Goal: Task Accomplishment & Management: Manage account settings

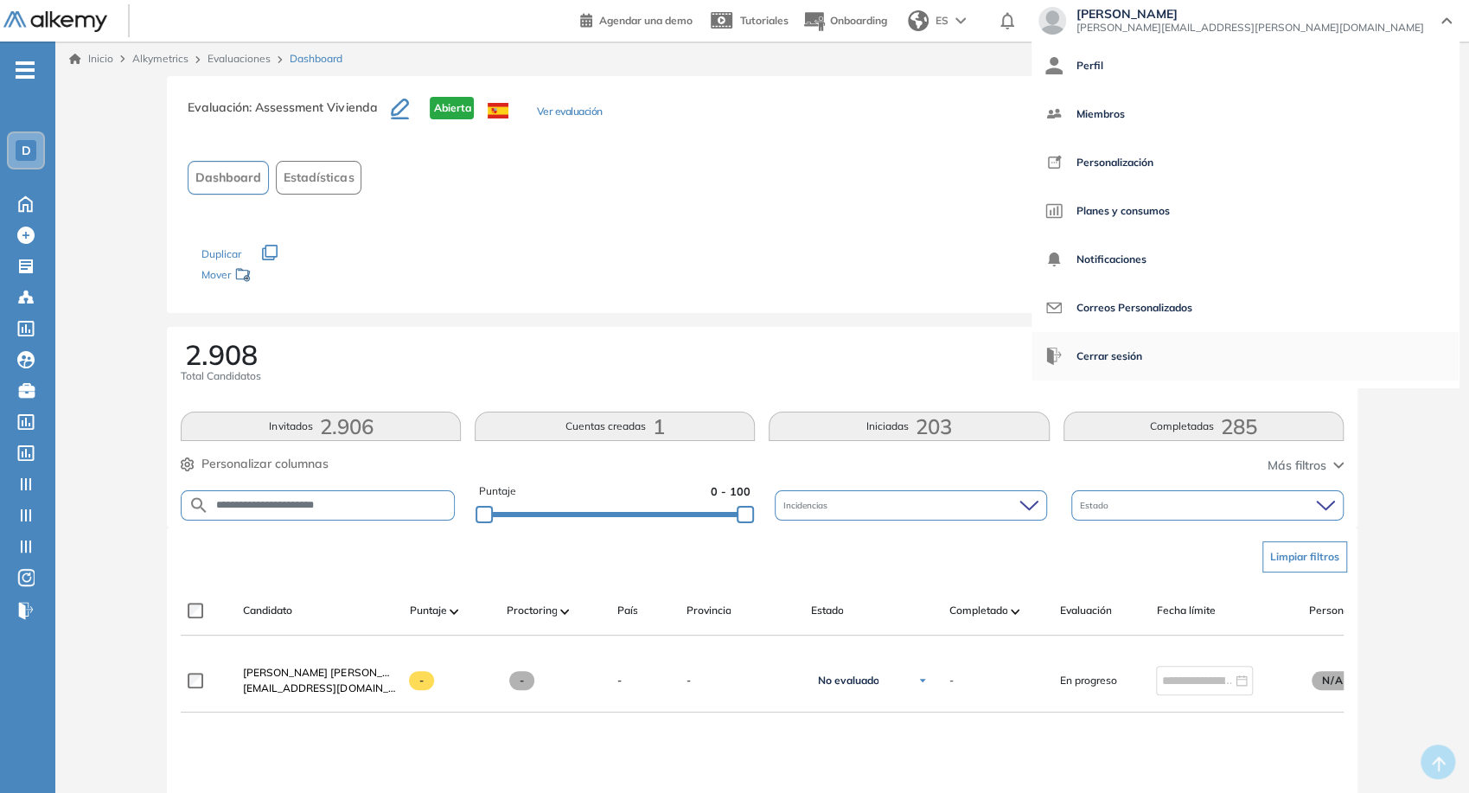
click at [1142, 357] on span "Cerrar sesión" at bounding box center [1110, 357] width 66 height 42
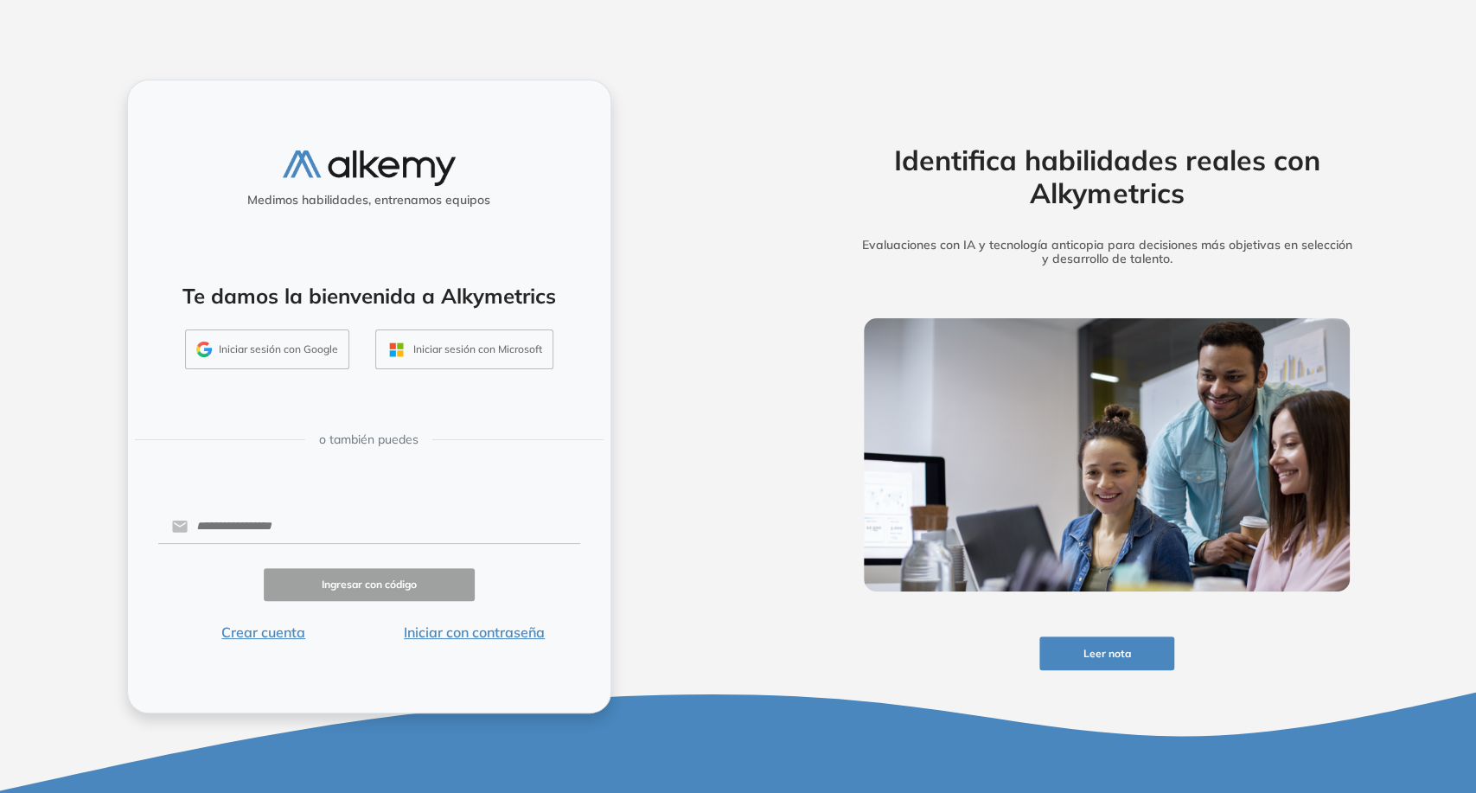
click at [254, 332] on button "Iniciar sesión con Google" at bounding box center [267, 349] width 164 height 40
